Goal: Communication & Community: Answer question/provide support

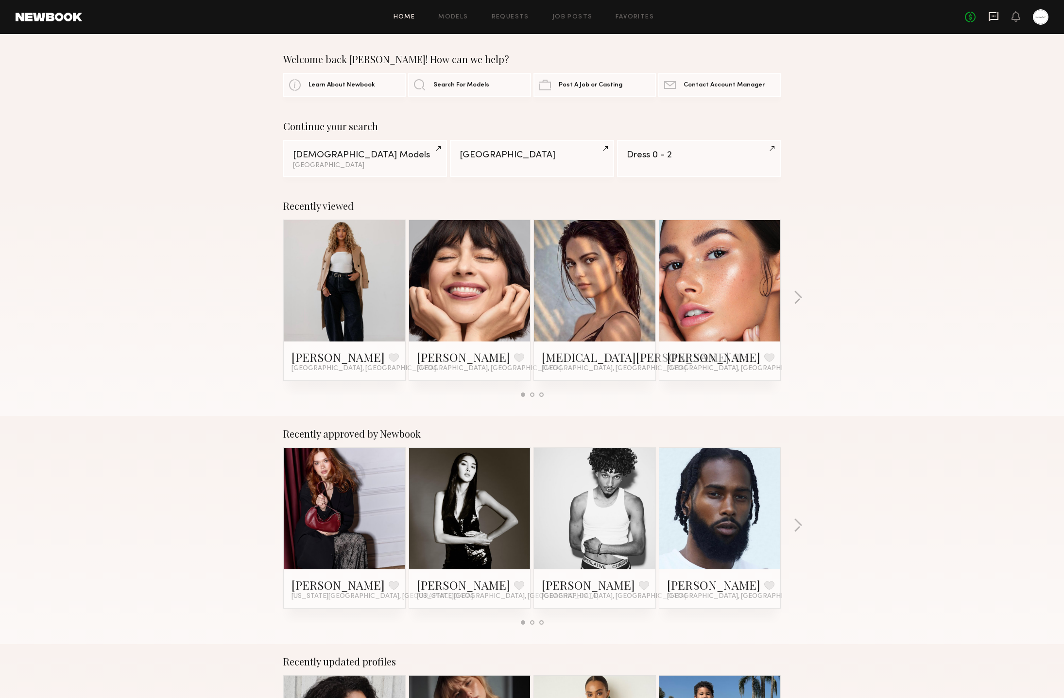
click at [833, 15] on icon at bounding box center [993, 16] width 11 height 11
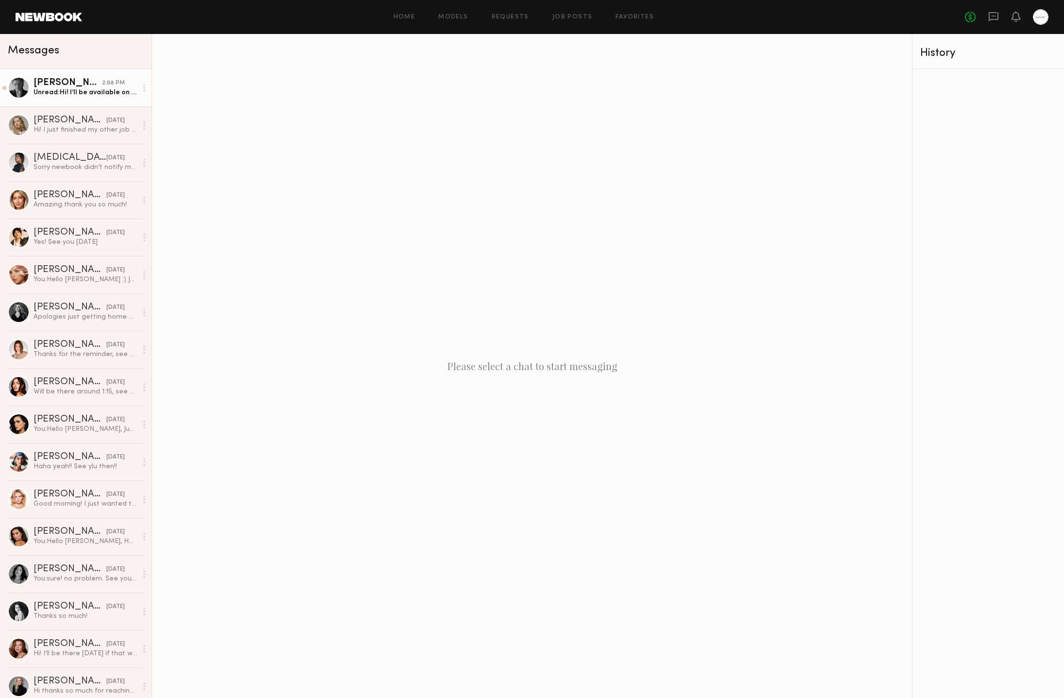
click at [87, 91] on div "Unread: Hi! I’ll be available on 8/25 and 8/26 Will it work for you?" at bounding box center [85, 92] width 103 height 9
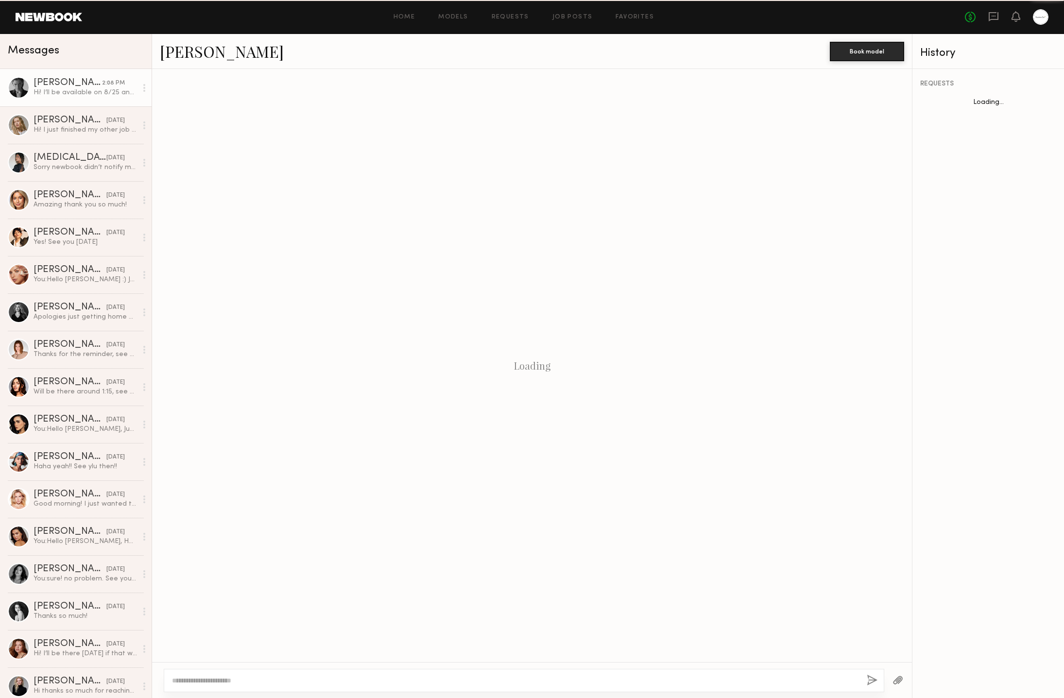
scroll to position [512, 0]
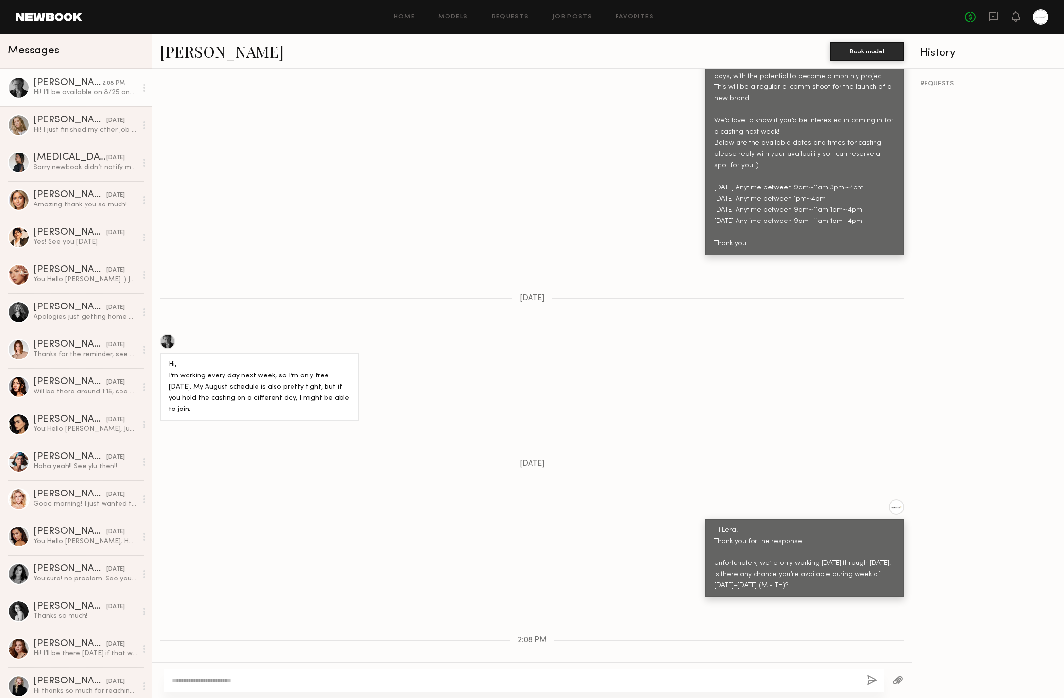
click at [195, 48] on link "[PERSON_NAME]" at bounding box center [222, 51] width 124 height 21
click at [426, 522] on div "Hi Lera! Thank you for the response. Unfortunately, we’re only working [DATE] t…" at bounding box center [532, 548] width 760 height 99
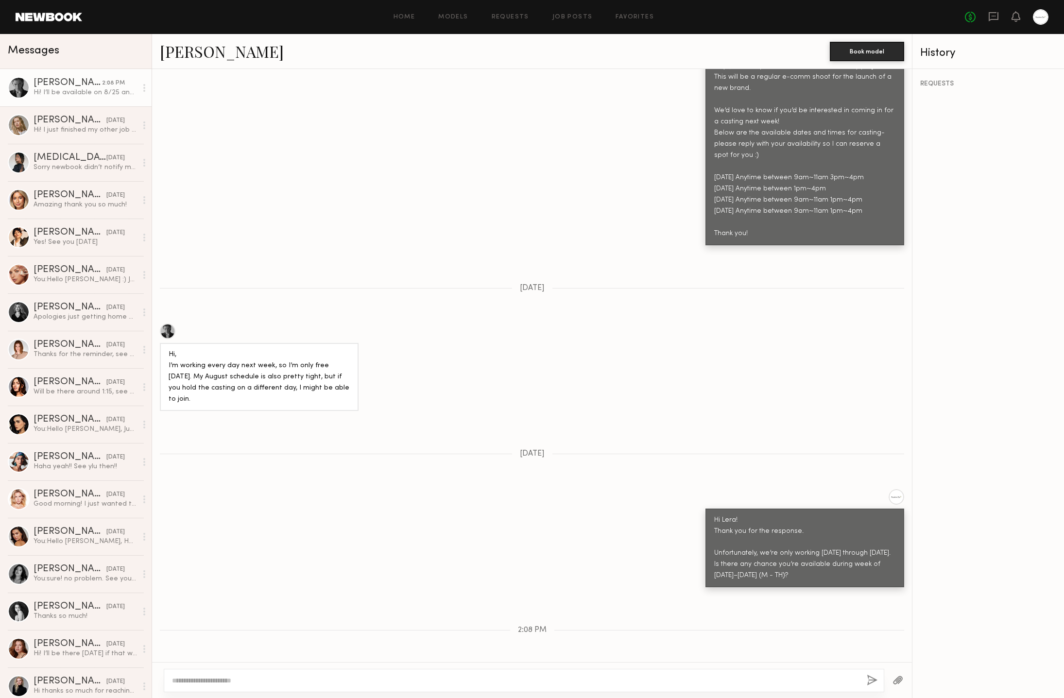
click at [310, 680] on textarea at bounding box center [515, 681] width 687 height 10
type textarea "*"
type textarea "**********"
click at [833, 680] on button "button" at bounding box center [872, 681] width 11 height 12
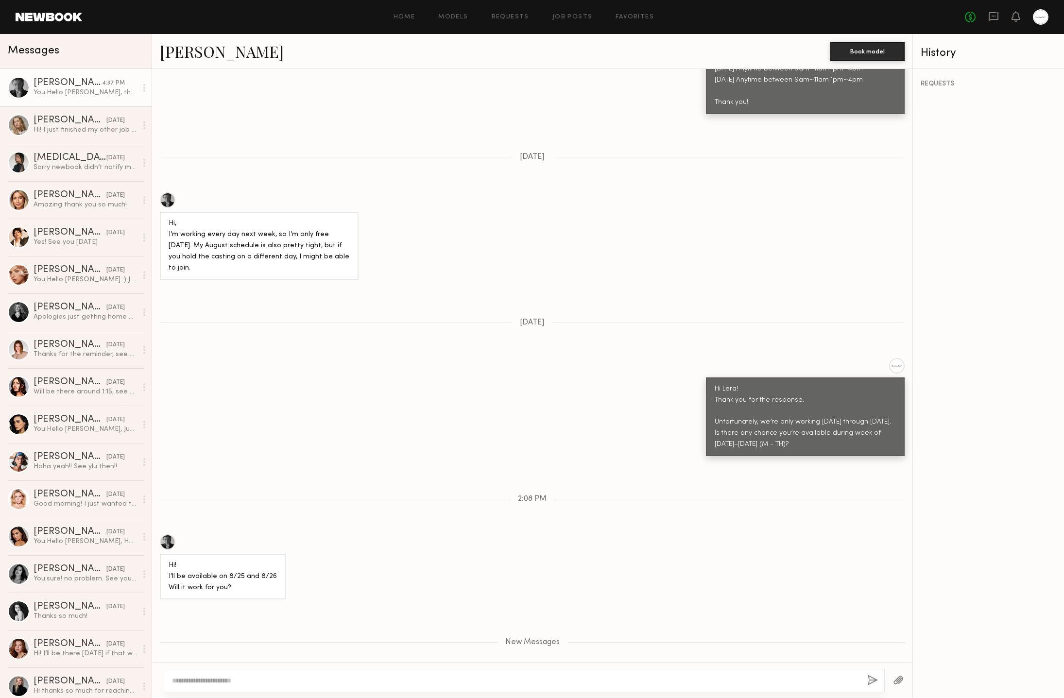
click at [269, 358] on div "Hi Lera! Thank you for the response. Unfortunately, we’re only working [DATE] t…" at bounding box center [532, 407] width 760 height 99
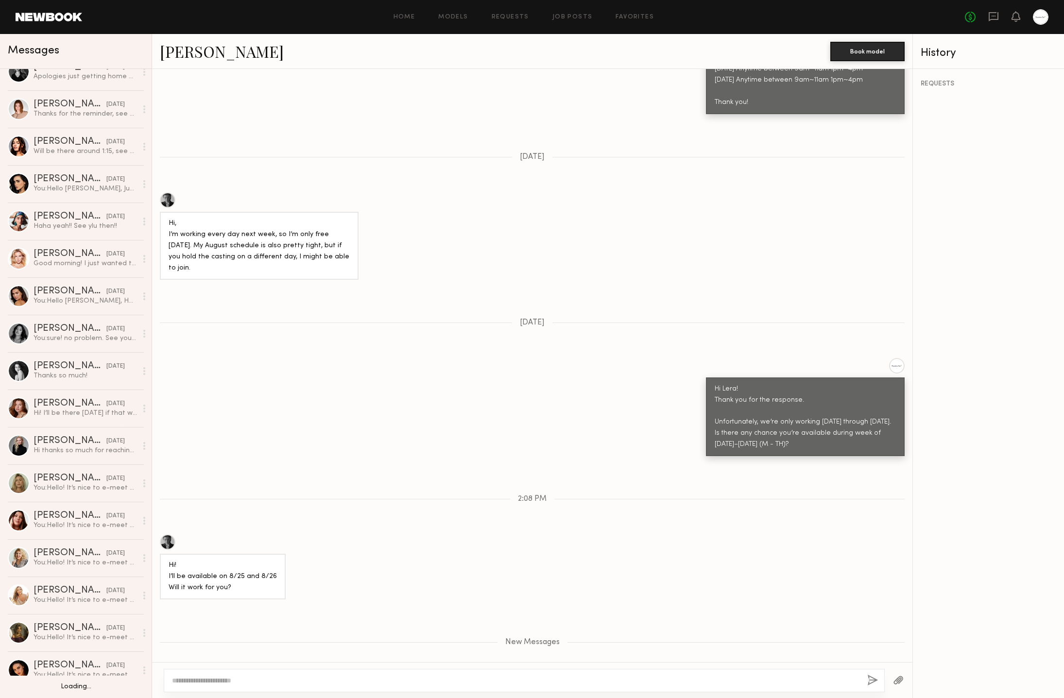
scroll to position [0, 0]
